Goal: Task Accomplishment & Management: Complete application form

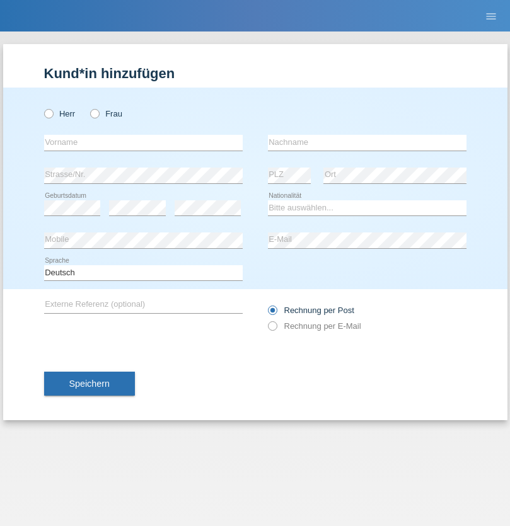
radio input "true"
click at [143, 142] on input "text" at bounding box center [143, 143] width 198 height 16
type input "Blerim"
click at [367, 142] on input "text" at bounding box center [367, 143] width 198 height 16
type input "Jajiji"
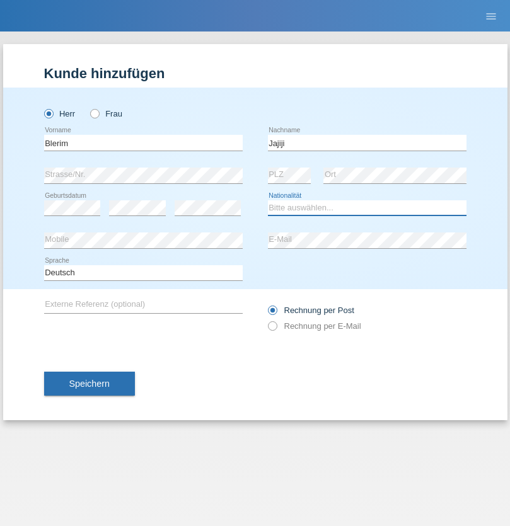
select select "RS"
select select "C"
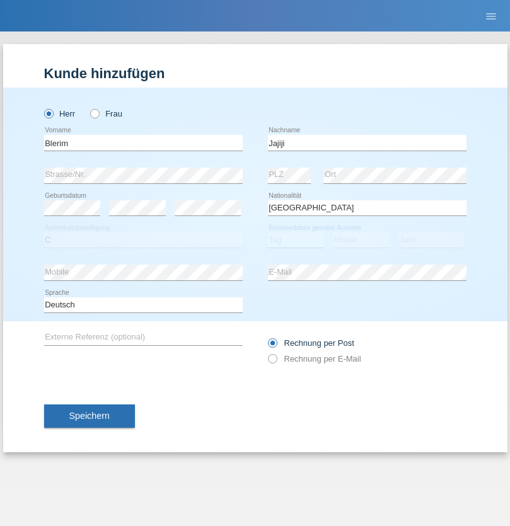
select select "13"
select select "08"
select select "2021"
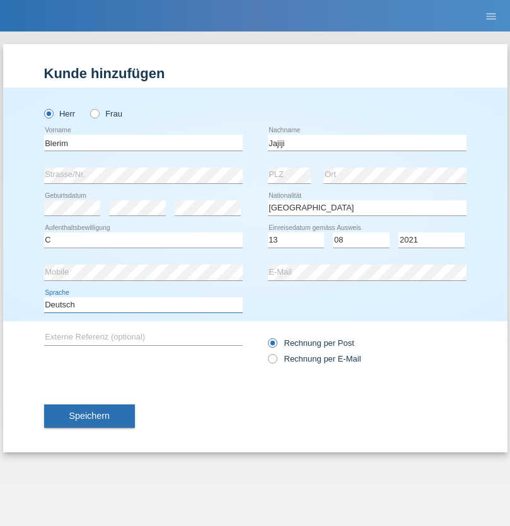
select select "en"
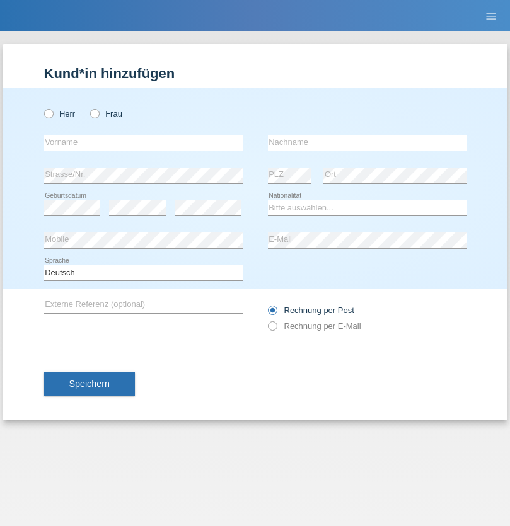
radio input "true"
click at [143, 142] on input "text" at bounding box center [143, 143] width 198 height 16
type input "Marco"
click at [367, 142] on input "text" at bounding box center [367, 143] width 198 height 16
type input "Weinlein"
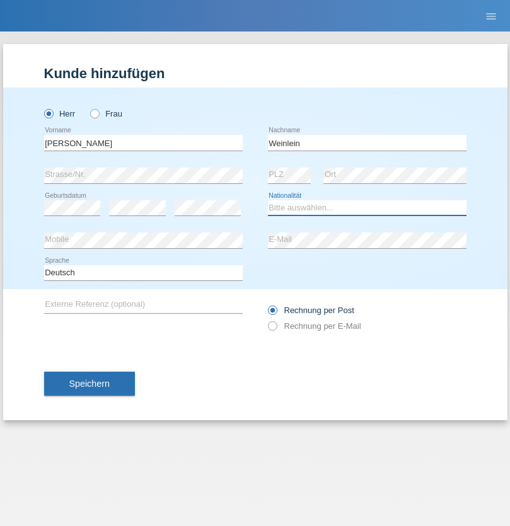
select select "CH"
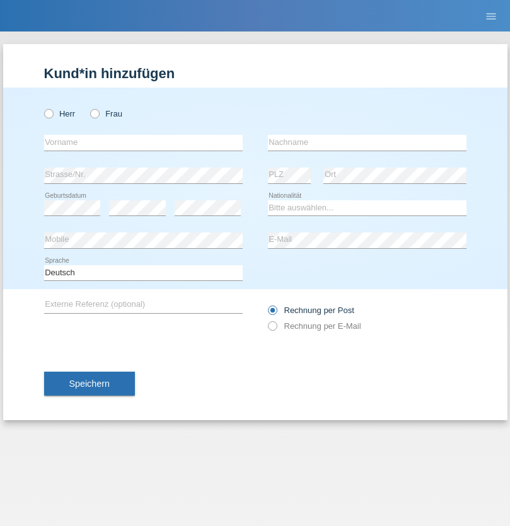
radio input "true"
click at [143, 142] on input "text" at bounding box center [143, 143] width 198 height 16
type input "firat"
click at [367, 142] on input "text" at bounding box center [367, 143] width 198 height 16
type input "kara"
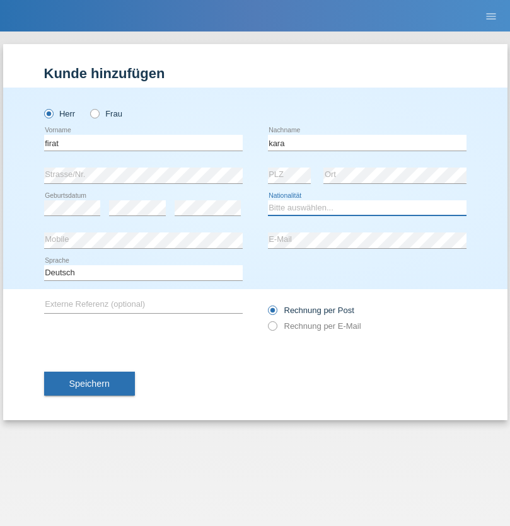
select select "CH"
